Goal: Use online tool/utility: Utilize a website feature to perform a specific function

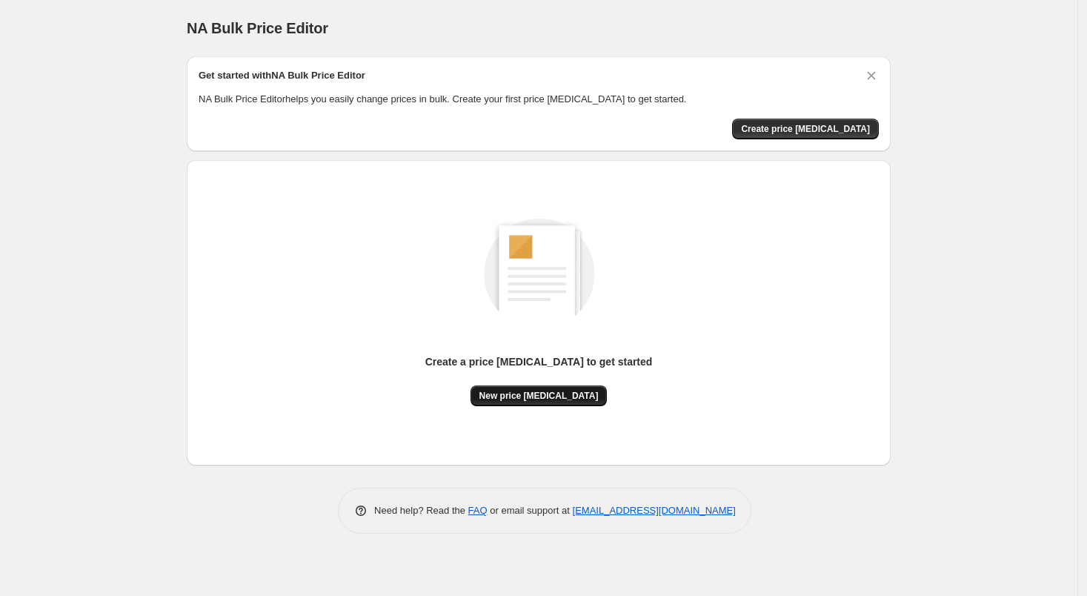
click at [533, 390] on span "New price [MEDICAL_DATA]" at bounding box center [538, 396] width 119 height 12
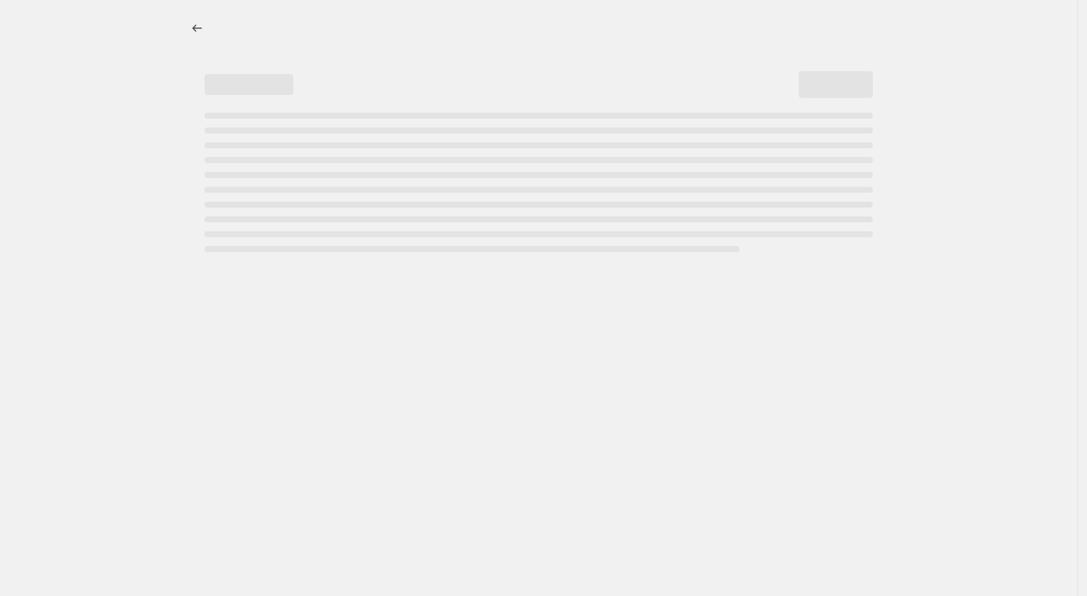
select select "percentage"
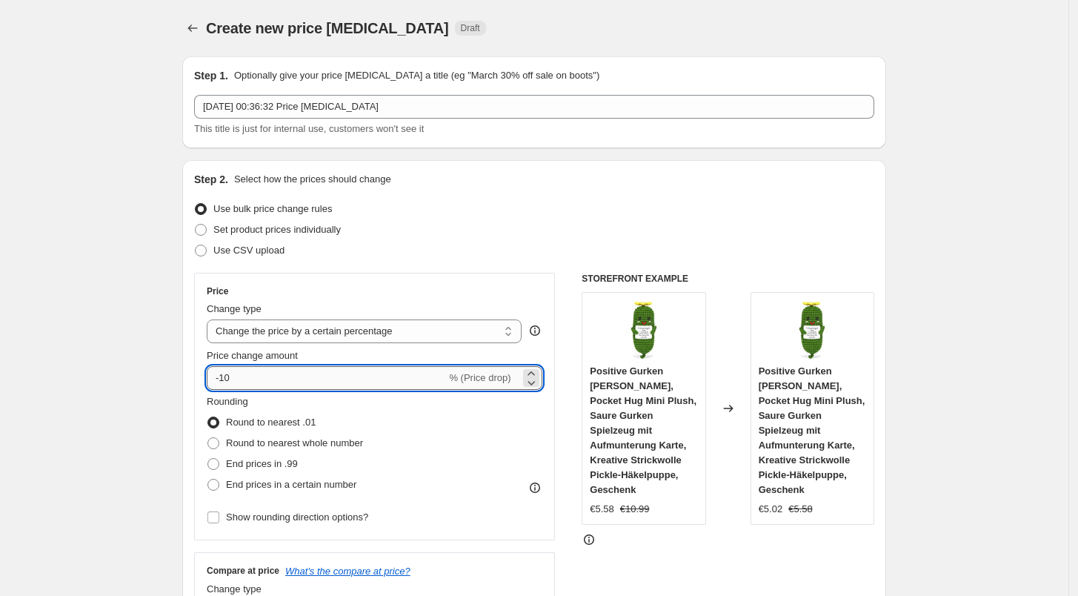
click at [379, 375] on input "-10" at bounding box center [326, 378] width 239 height 24
type input "-1"
type input "-29"
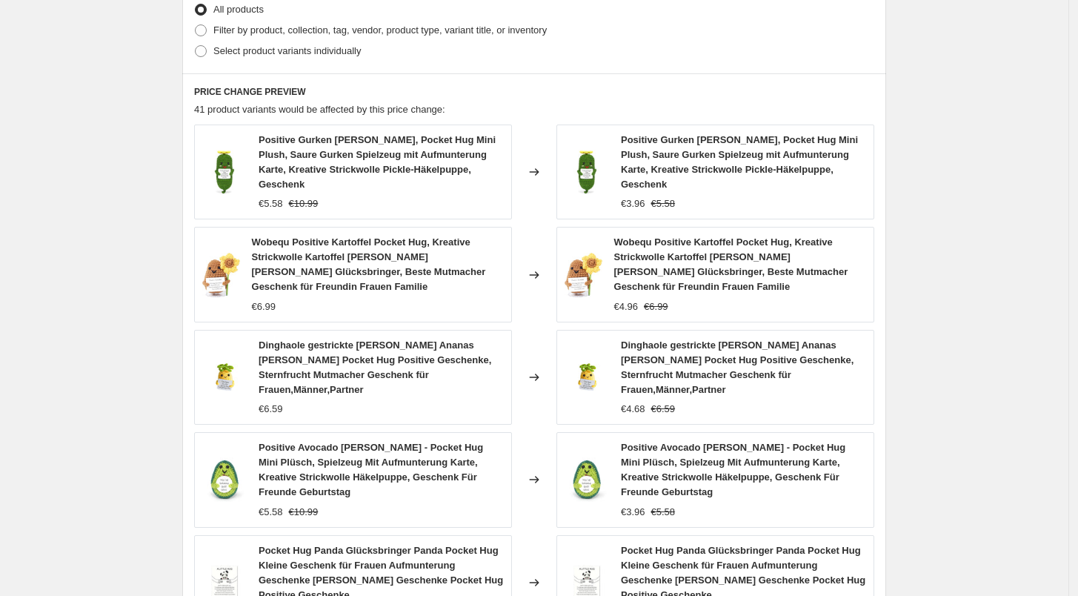
scroll to position [997, 0]
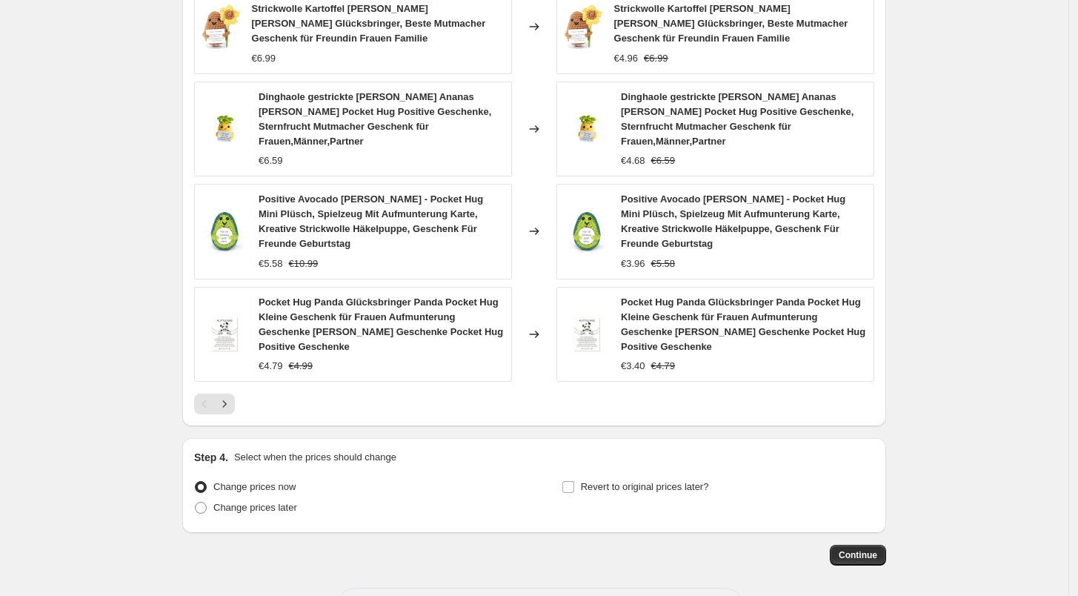
click at [856, 549] on span "Continue" at bounding box center [858, 555] width 39 height 12
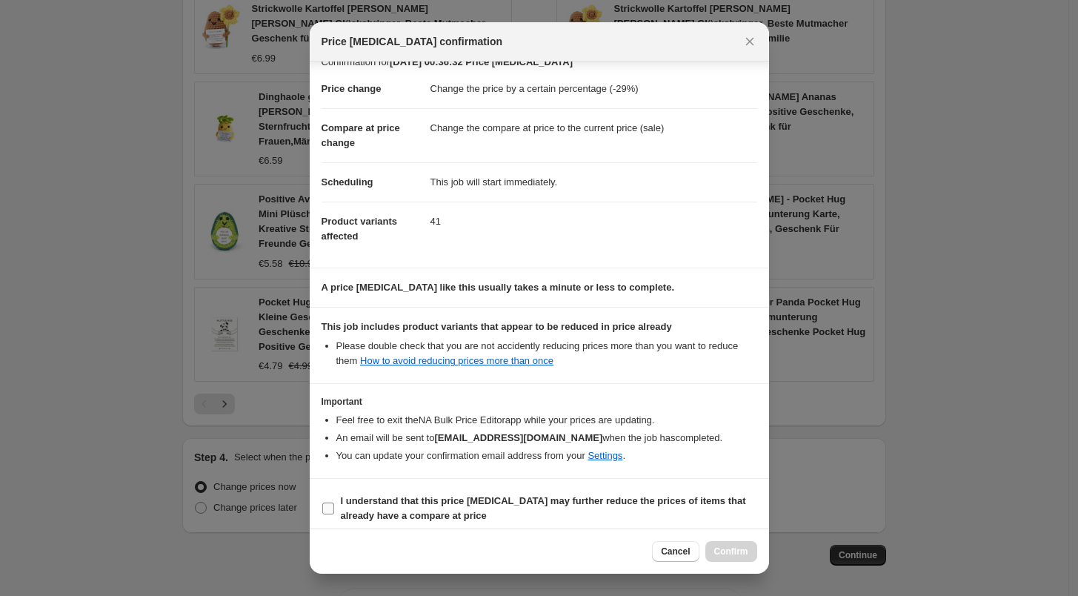
scroll to position [26, 0]
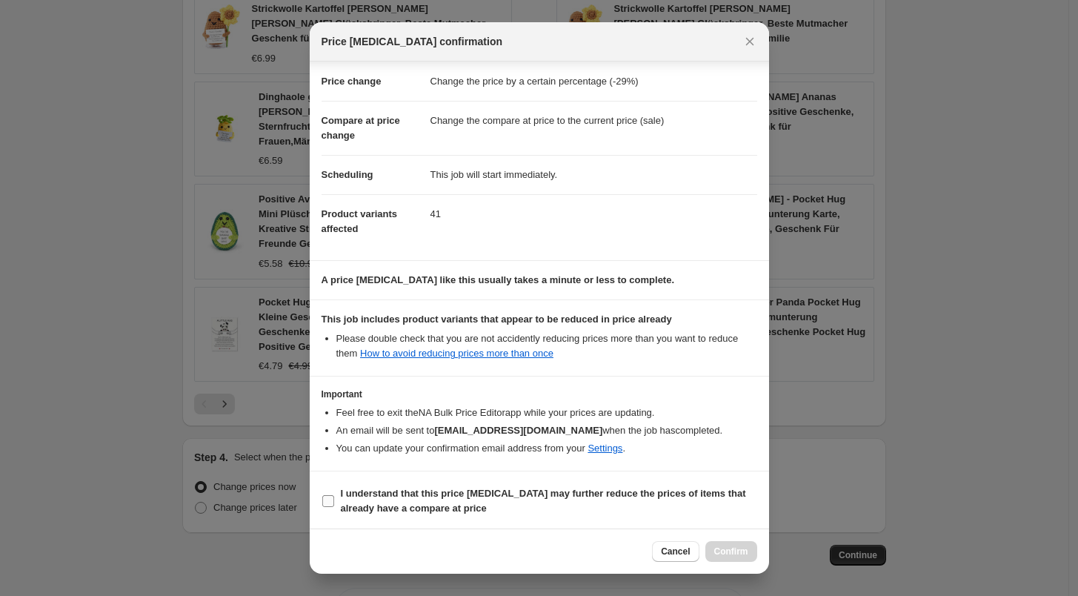
click at [378, 501] on b "I understand that this price [MEDICAL_DATA] may further reduce the prices of it…" at bounding box center [543, 500] width 405 height 26
click at [334, 501] on input "I understand that this price [MEDICAL_DATA] may further reduce the prices of it…" at bounding box center [328, 501] width 12 height 12
checkbox input "true"
click at [720, 547] on span "Confirm" at bounding box center [731, 551] width 34 height 12
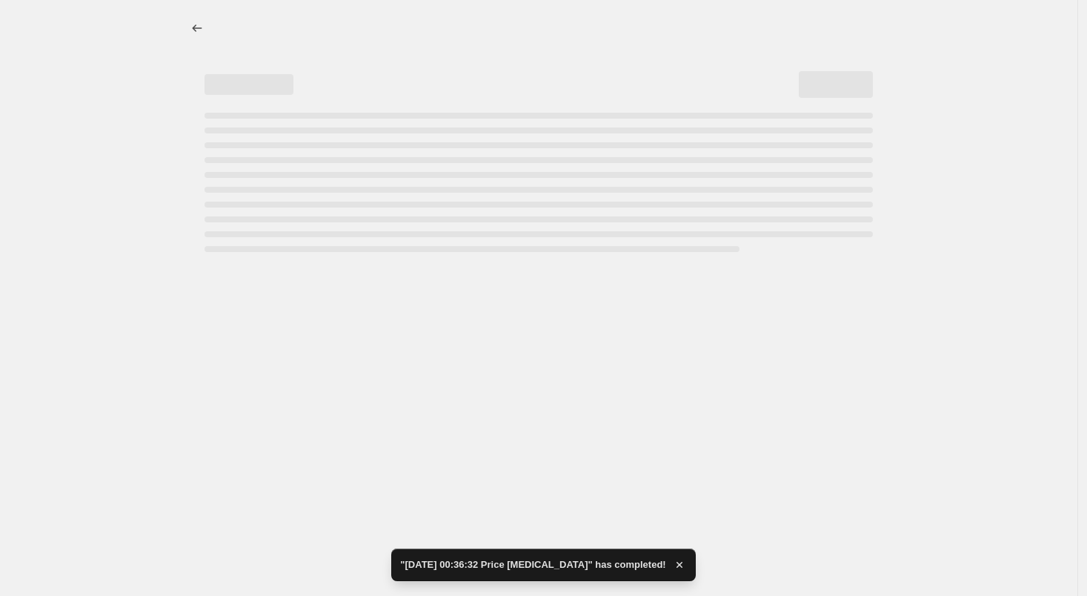
select select "percentage"
